Goal: Information Seeking & Learning: Learn about a topic

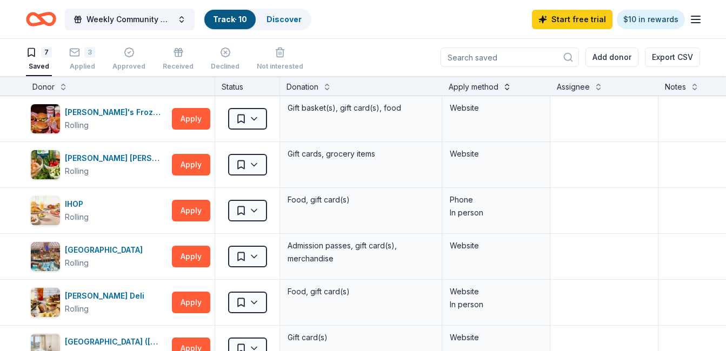
click at [505, 89] on button at bounding box center [507, 86] width 9 height 11
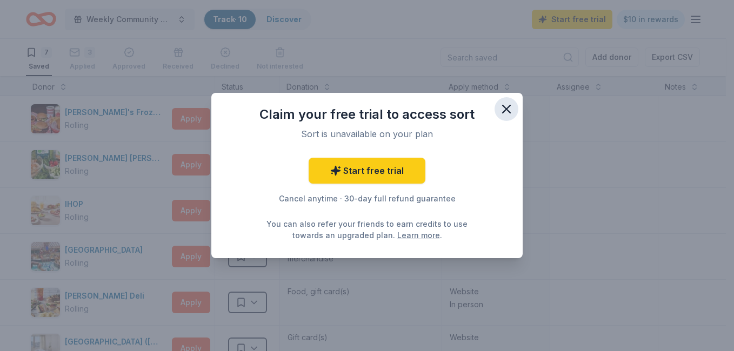
click at [505, 112] on icon "button" at bounding box center [506, 109] width 15 height 15
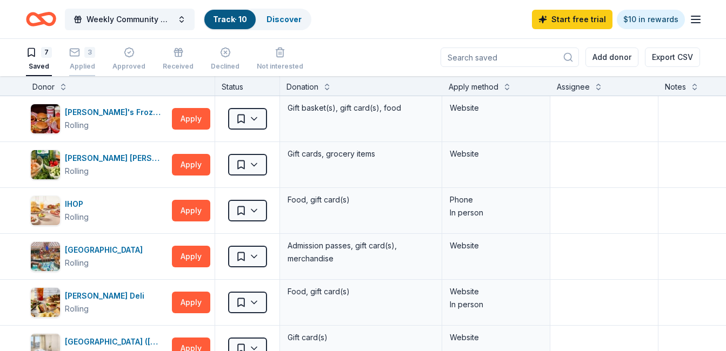
click at [84, 56] on div "3" at bounding box center [82, 52] width 26 height 11
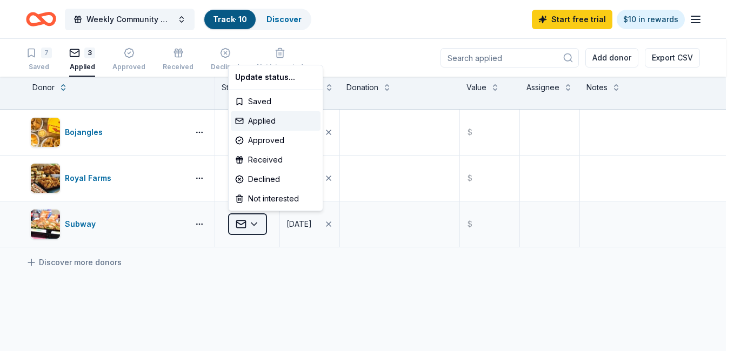
click at [255, 224] on html "Weekly Community Mentorship Program for Youth & Adults Track · 10 Discover Star…" at bounding box center [367, 175] width 734 height 351
click at [397, 228] on html "Weekly Community Mentorship Program for Youth & Adults Track · 10 Discover Star…" at bounding box center [367, 175] width 734 height 351
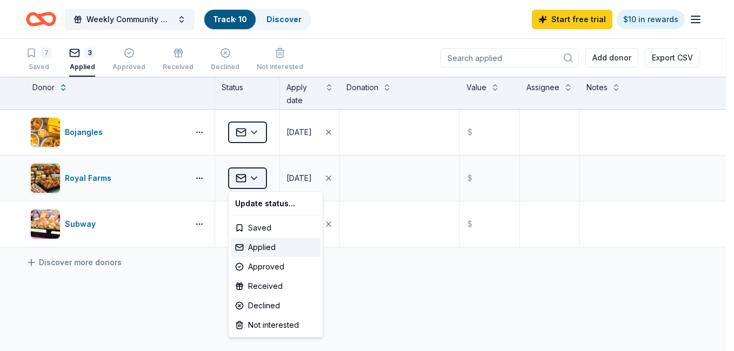
click at [253, 179] on html "Weekly Community Mentorship Program for Youth & Adults Track · 10 Discover Star…" at bounding box center [367, 175] width 734 height 351
click at [370, 134] on html "Weekly Community Mentorship Program for Youth & Adults Track · 10 Discover Star…" at bounding box center [367, 175] width 734 height 351
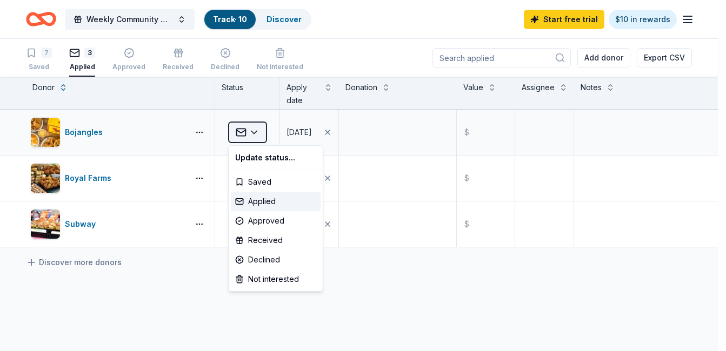
click at [251, 131] on html "Weekly Community Mentorship Program for Youth & Adults Track · 10 Discover Star…" at bounding box center [363, 175] width 726 height 351
click at [84, 134] on html "Weekly Community Mentorship Program for Youth & Adults Track · 10 Discover Star…" at bounding box center [363, 175] width 726 height 351
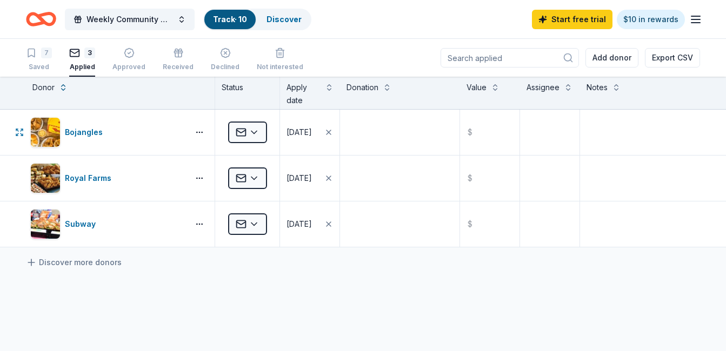
click at [84, 134] on div "Bojangles" at bounding box center [86, 132] width 42 height 13
click at [298, 131] on div "09/16/2025" at bounding box center [298, 132] width 25 height 13
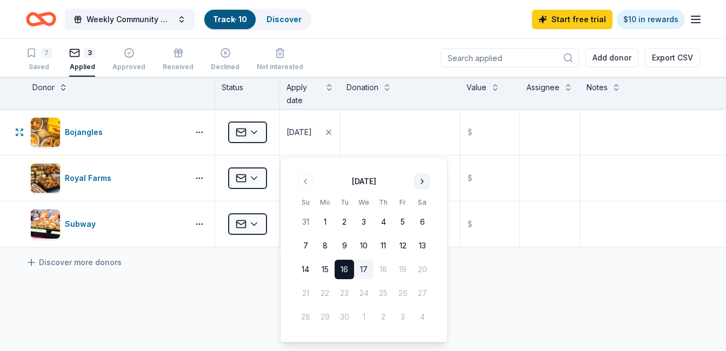
click at [422, 183] on button "Go to next month" at bounding box center [422, 181] width 15 height 15
click at [133, 274] on div "Discover more donors" at bounding box center [363, 263] width 726 height 30
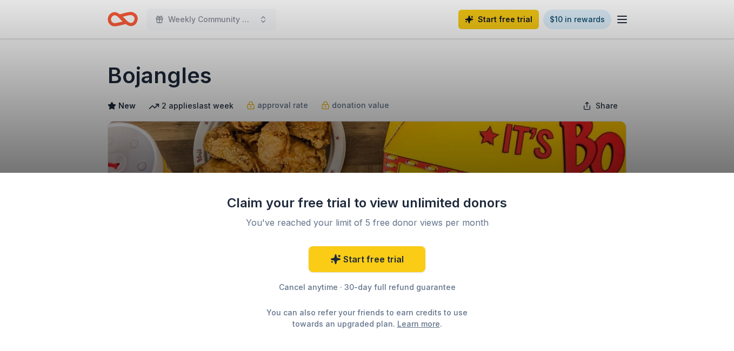
click at [456, 99] on div "Claim your free trial to view unlimited donors You've reached your limit of 5 f…" at bounding box center [367, 175] width 734 height 351
click at [620, 20] on div "Claim your free trial to view unlimited donors You've reached your limit of 5 f…" at bounding box center [367, 175] width 734 height 351
click at [423, 81] on div "Claim your free trial to view unlimited donors You've reached your limit of 5 f…" at bounding box center [367, 175] width 734 height 351
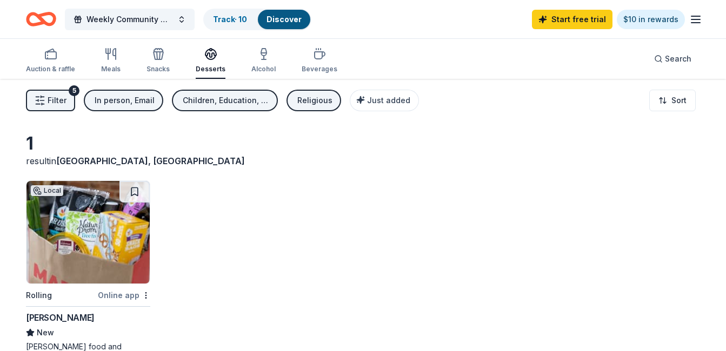
scroll to position [272, 0]
